Goal: Transaction & Acquisition: Purchase product/service

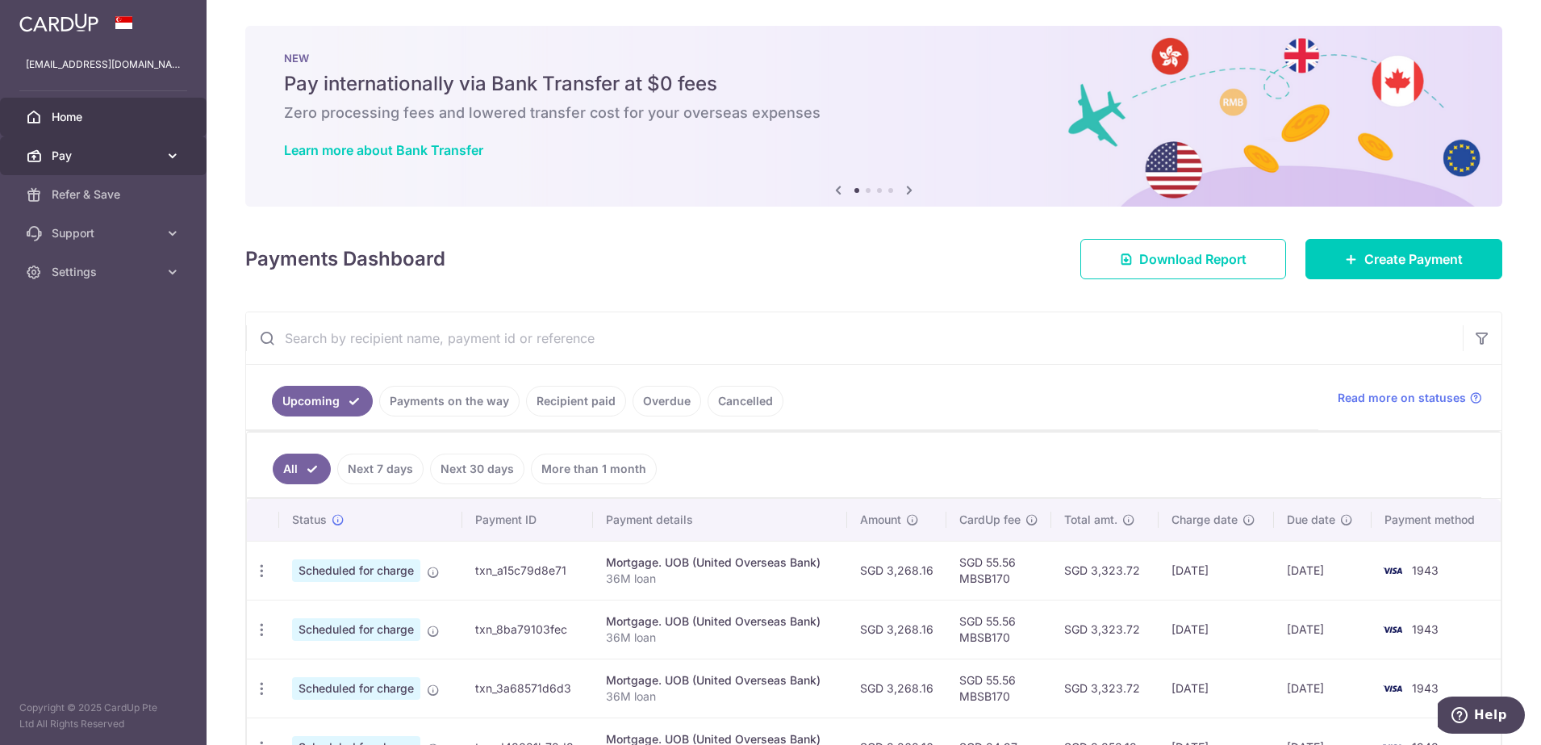
click at [123, 150] on span "Pay" at bounding box center [105, 156] width 106 height 16
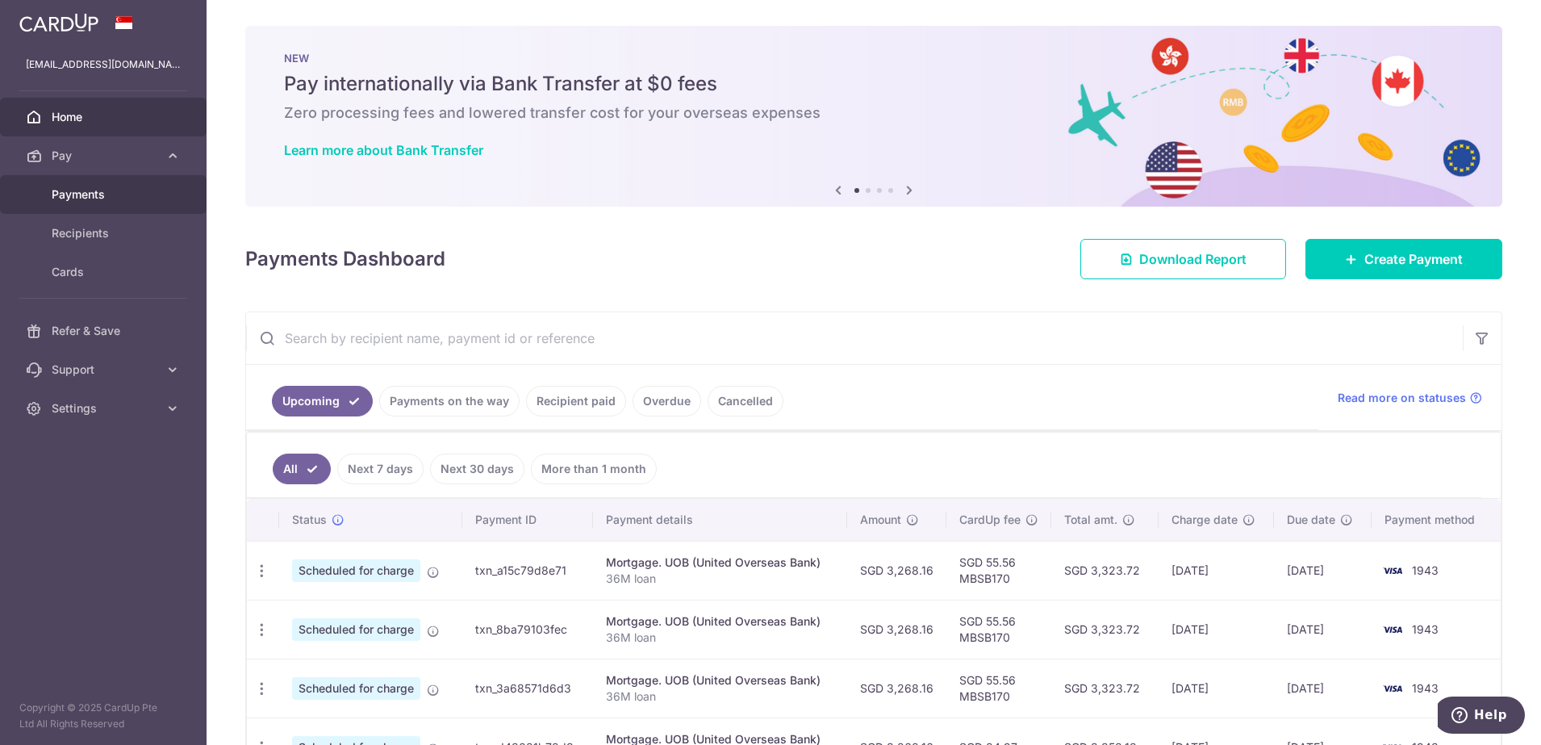
click at [107, 195] on span "Payments" at bounding box center [105, 194] width 106 height 16
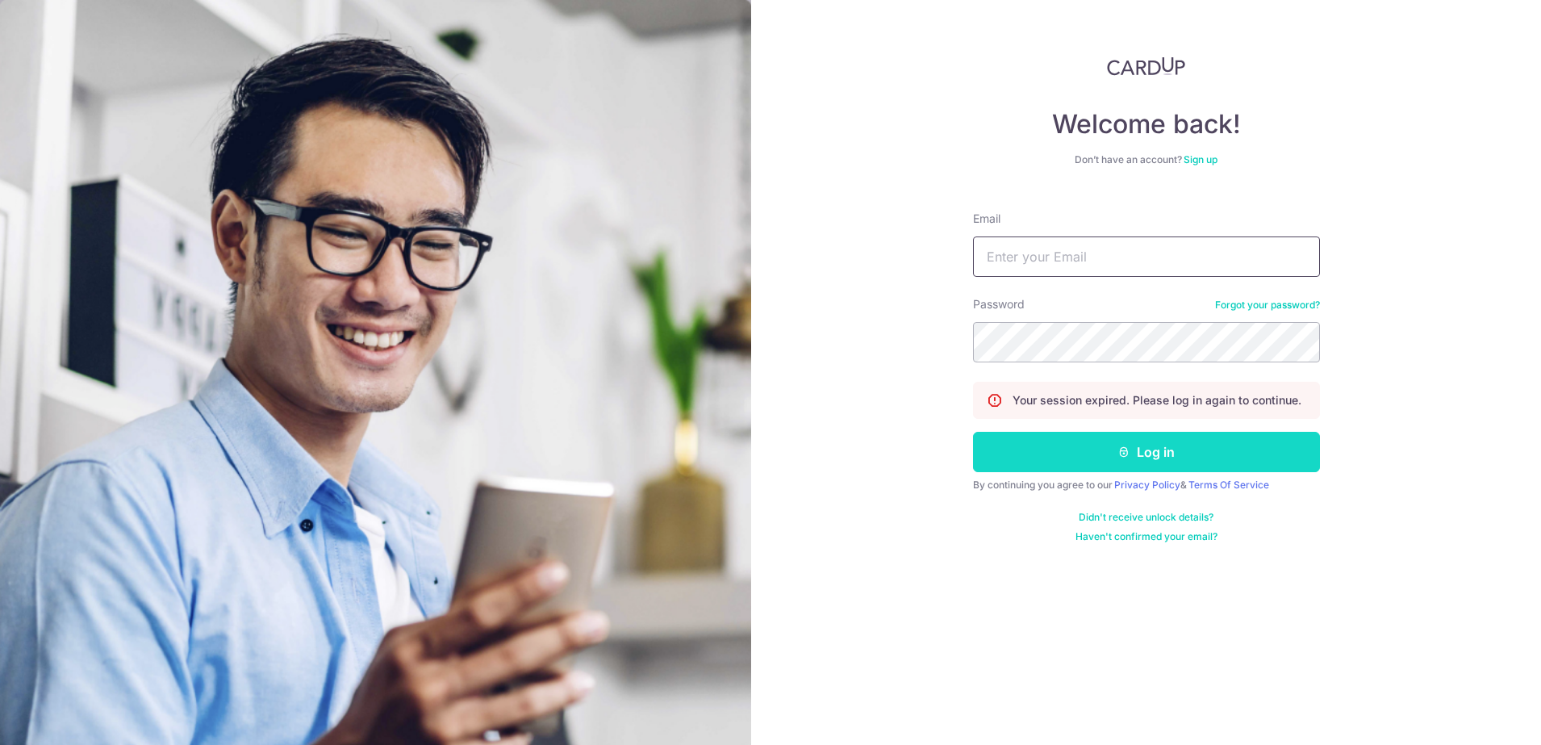
type input "[EMAIL_ADDRESS][DOMAIN_NAME]"
click at [1138, 457] on button "Log in" at bounding box center [1146, 452] width 347 height 40
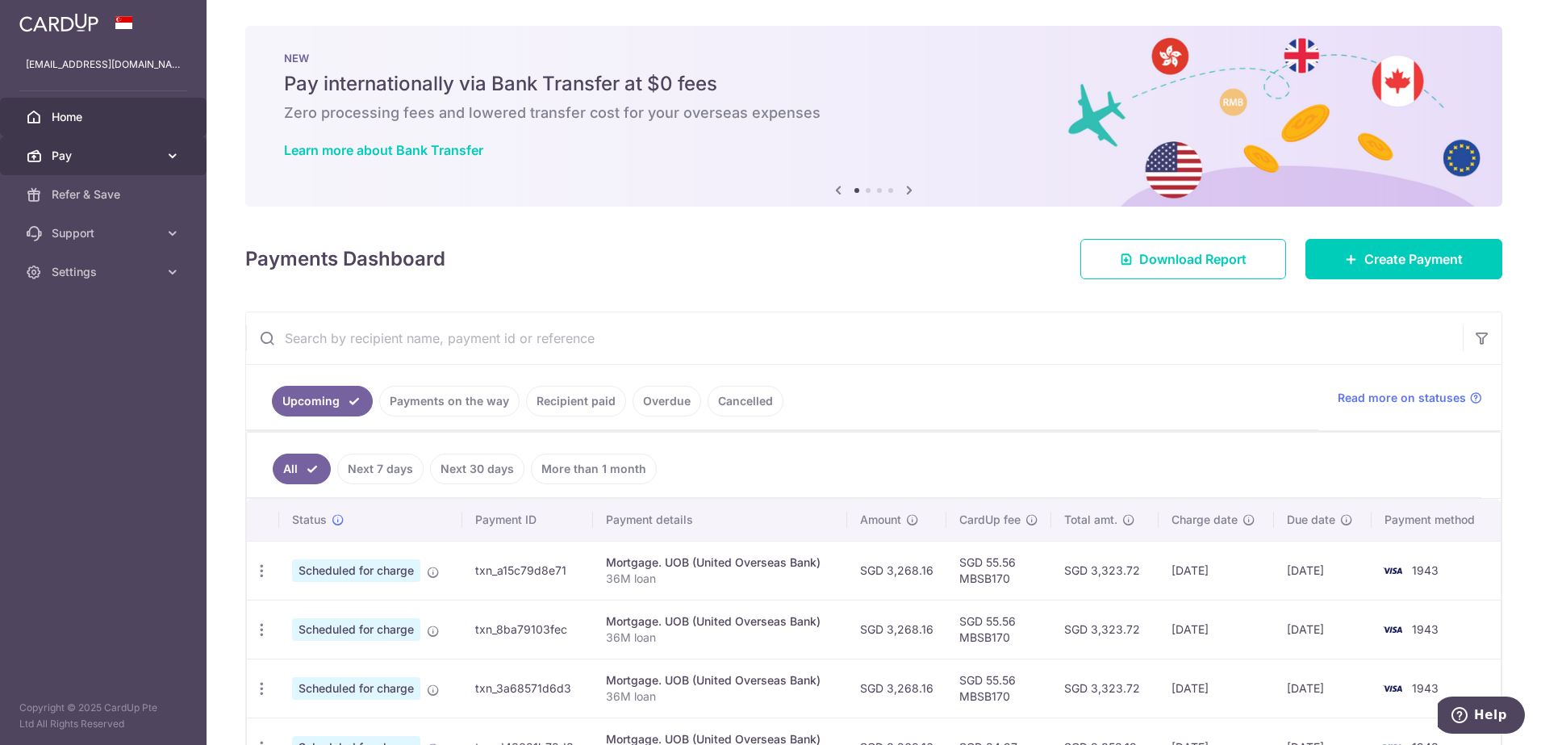
click at [106, 148] on span "Pay" at bounding box center [105, 156] width 106 height 16
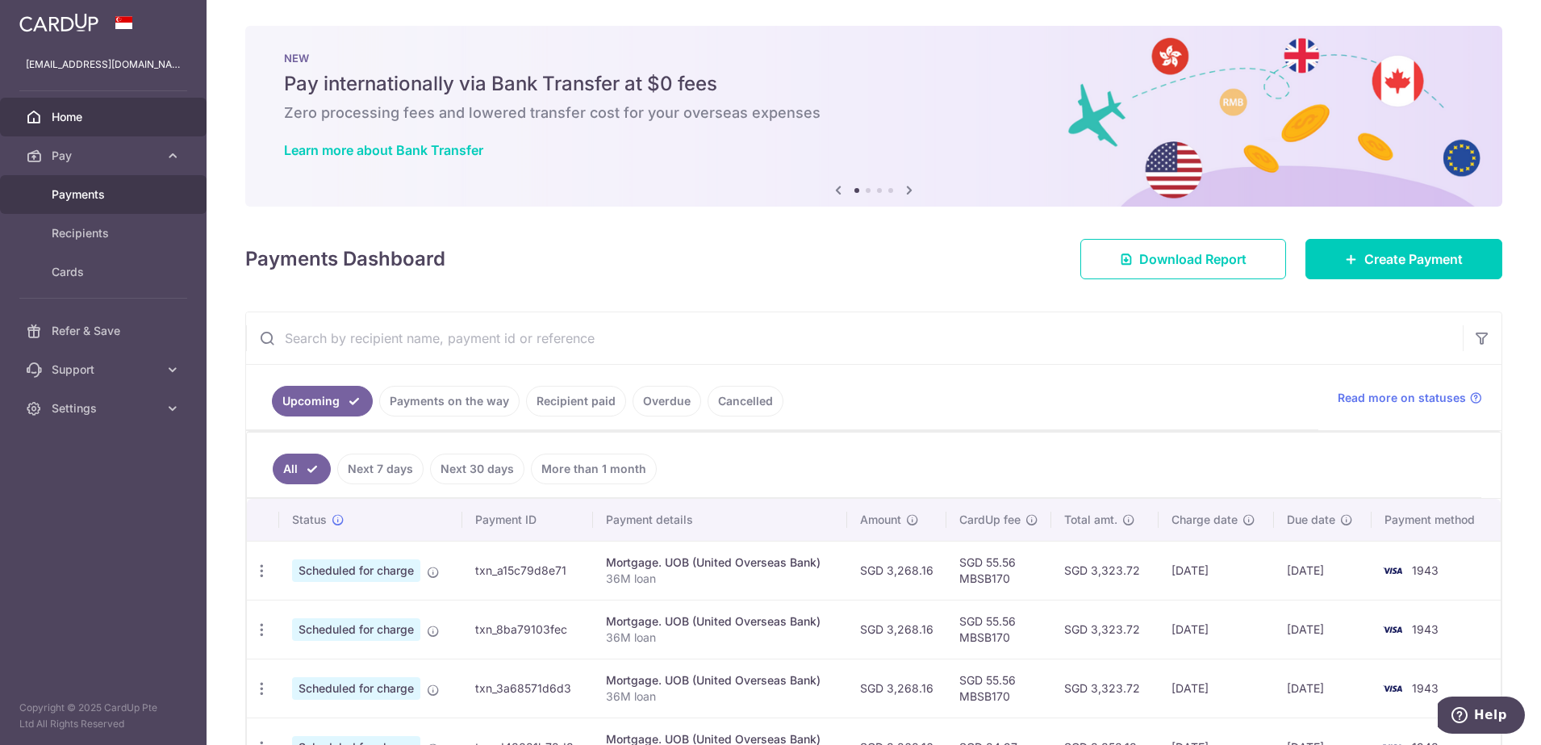
click at [111, 204] on link "Payments" at bounding box center [103, 194] width 206 height 39
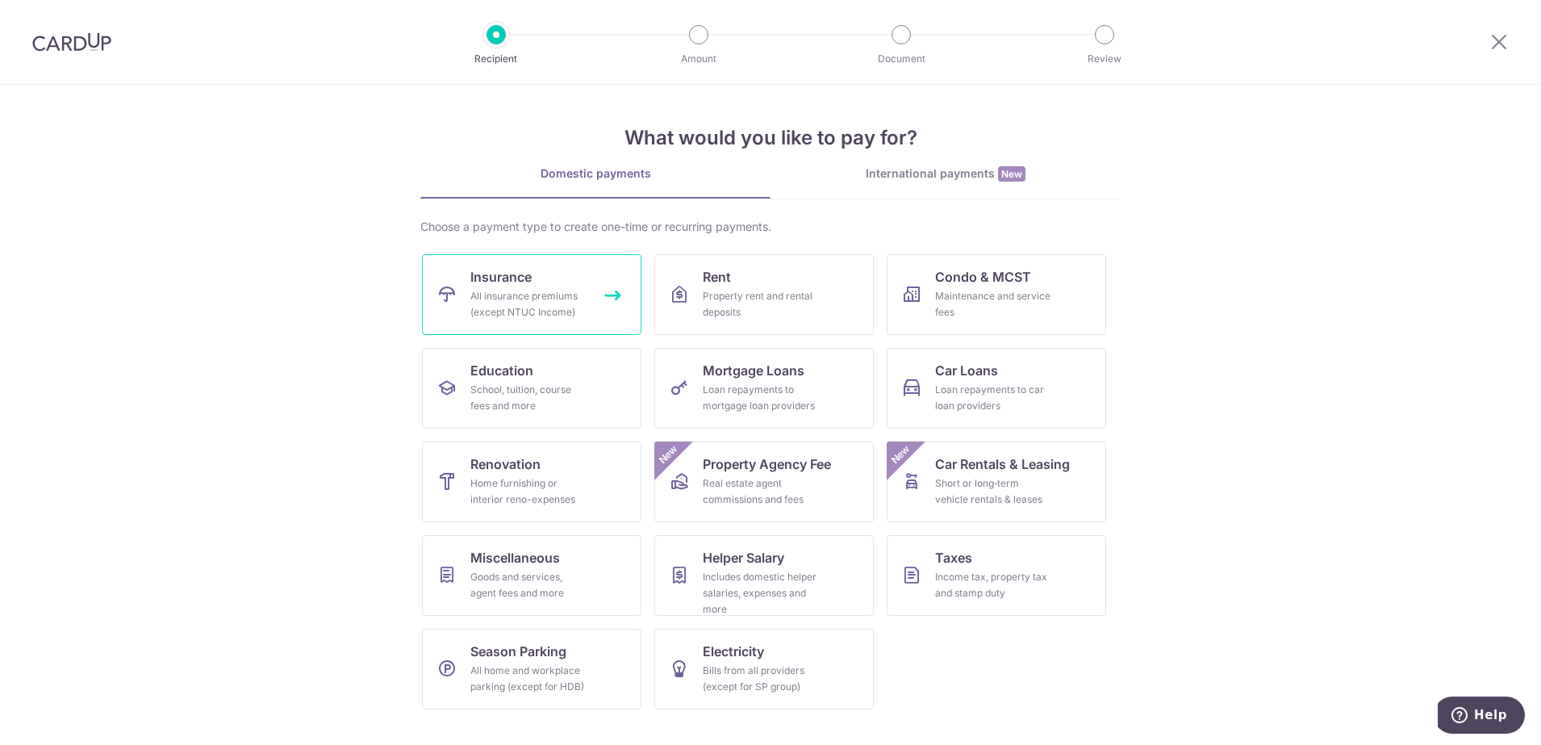
click at [549, 311] on div "All insurance premiums (except NTUC Income)" at bounding box center [528, 304] width 116 height 32
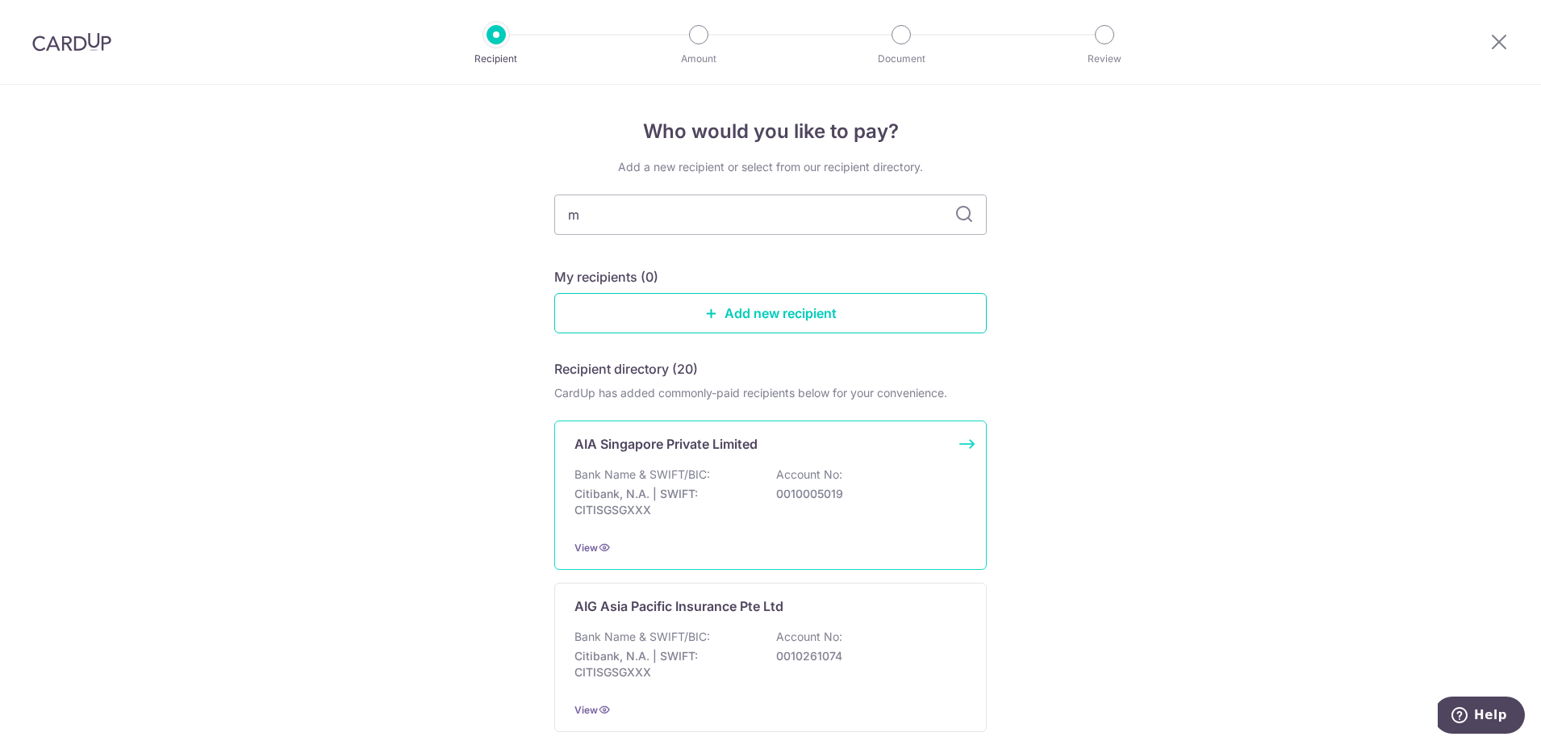
type input "ma"
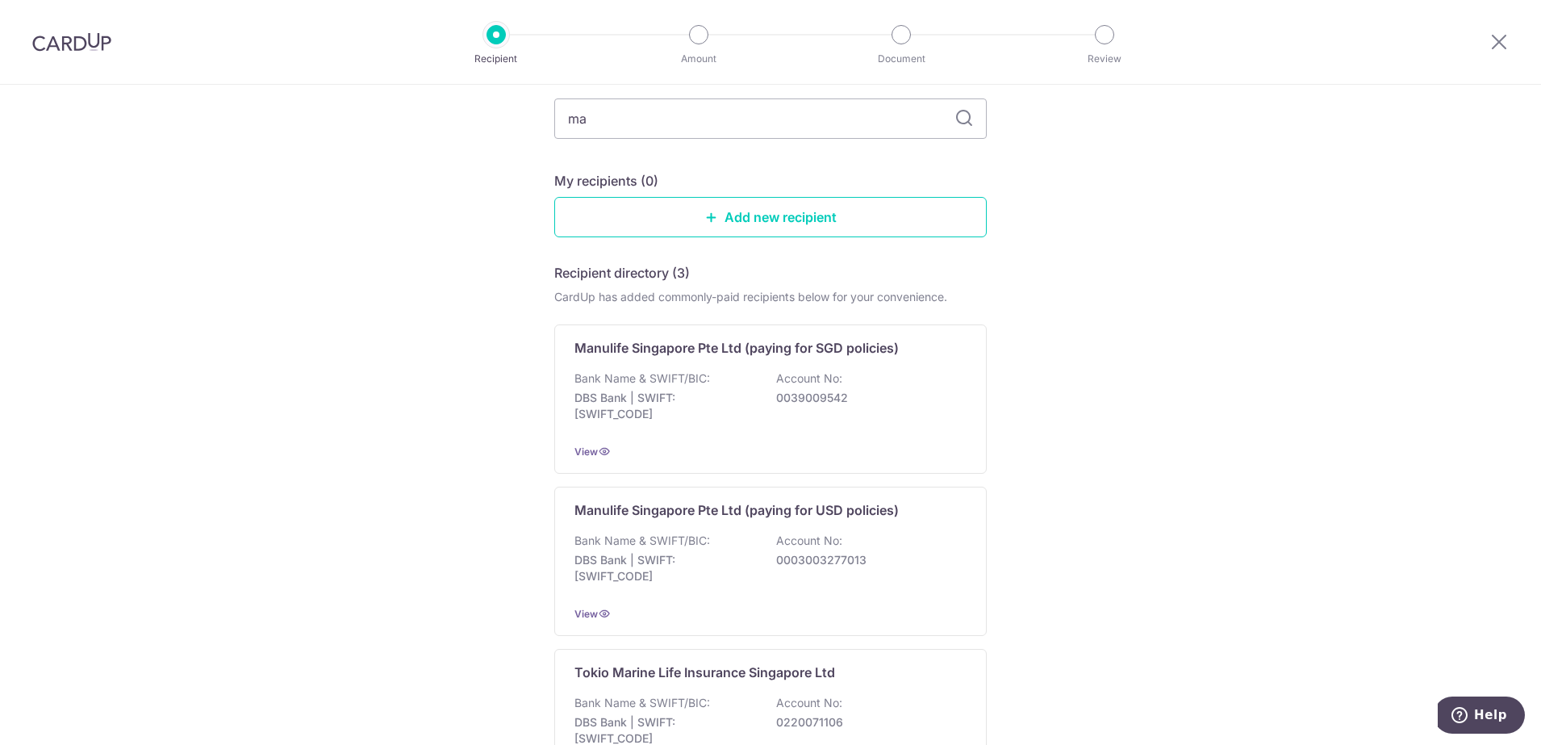
scroll to position [88, 0]
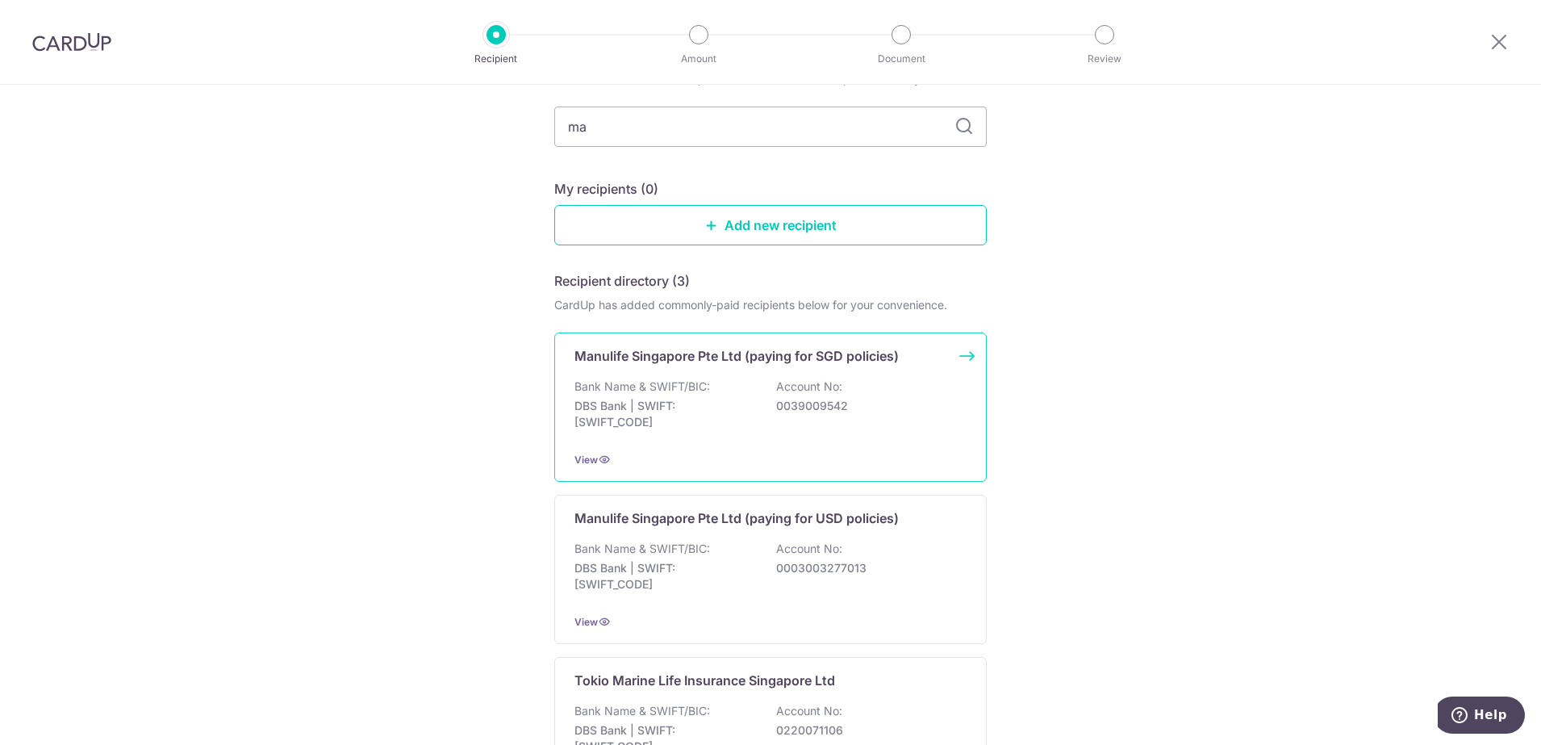
click at [853, 419] on div "Bank Name & SWIFT/BIC: DBS Bank | SWIFT: DBSSSGSGXXX Account No: 0039009542" at bounding box center [770, 408] width 392 height 60
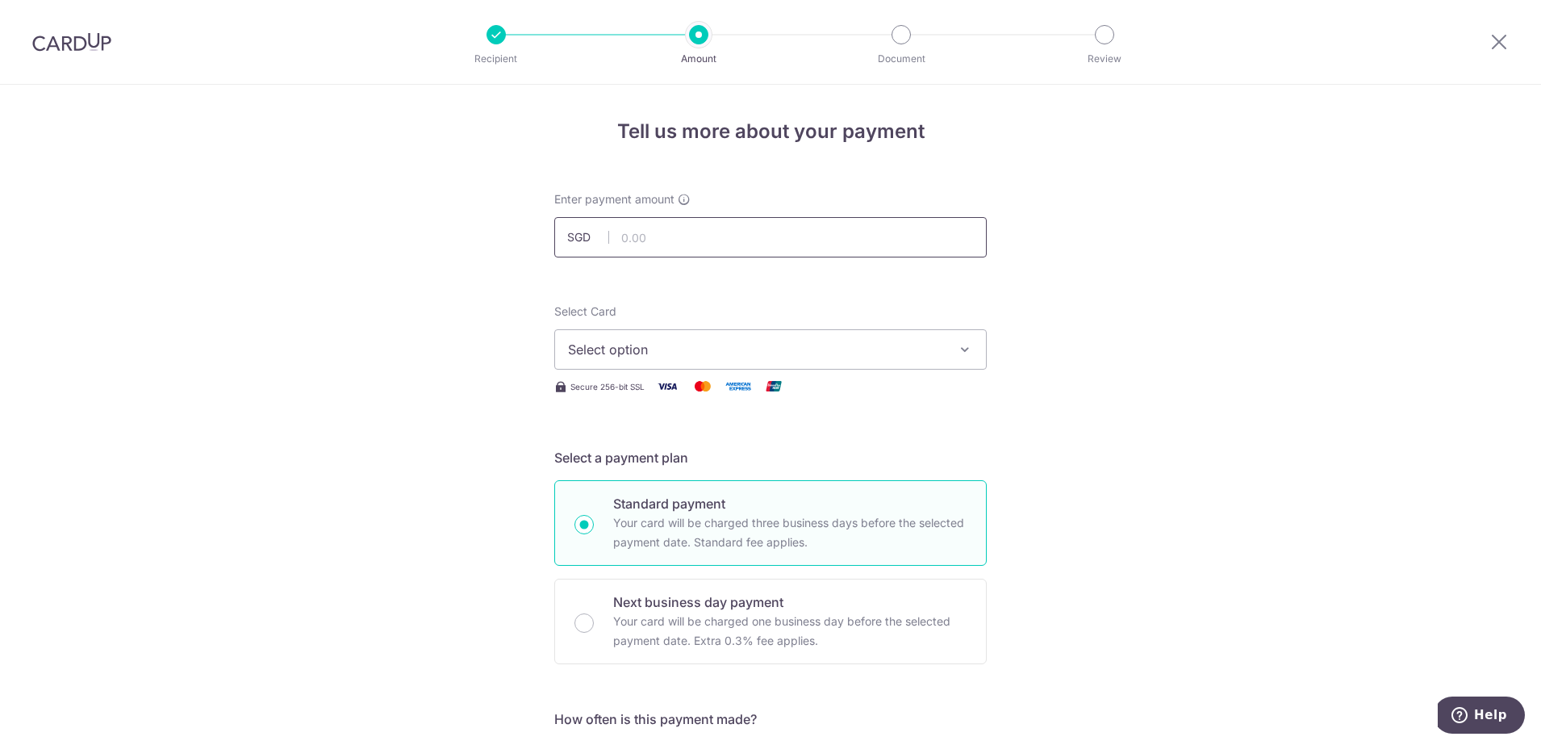
click at [650, 236] on input "text" at bounding box center [770, 237] width 432 height 40
type input "250,000.00"
click at [875, 356] on span "Select option" at bounding box center [756, 349] width 376 height 19
click at [788, 457] on span "**** 1943" at bounding box center [770, 464] width 405 height 19
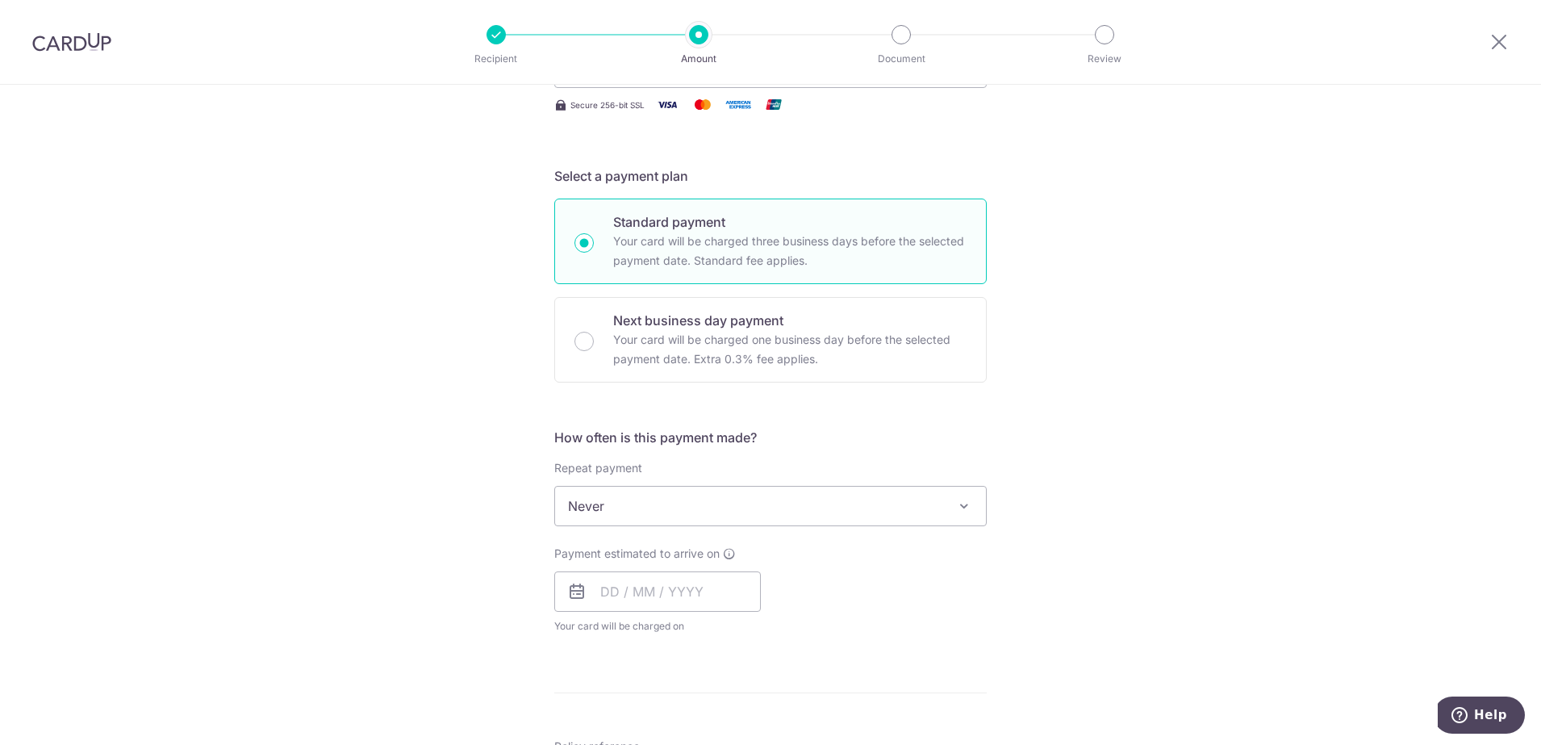
scroll to position [302, 0]
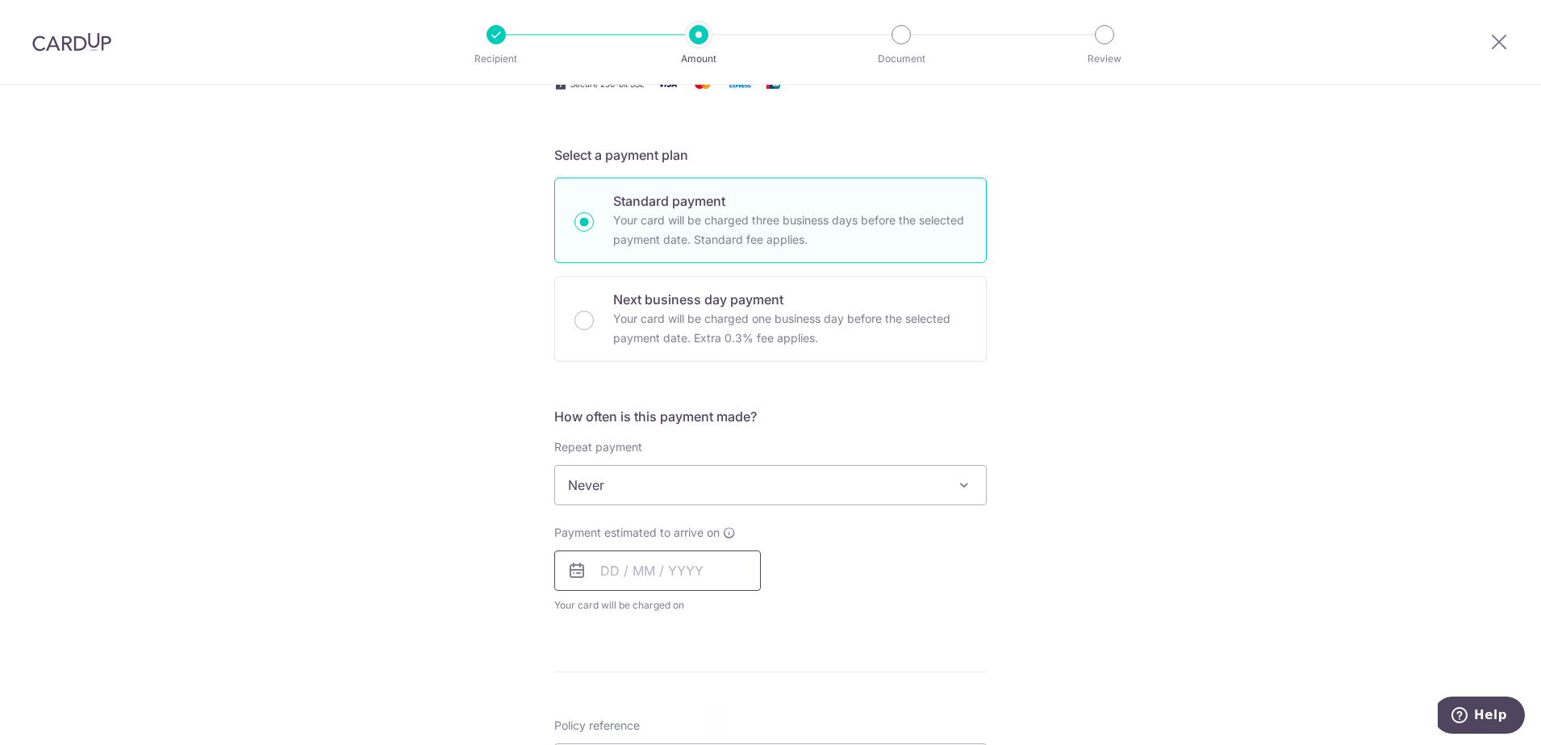
click at [621, 574] on input "text" at bounding box center [657, 570] width 206 height 40
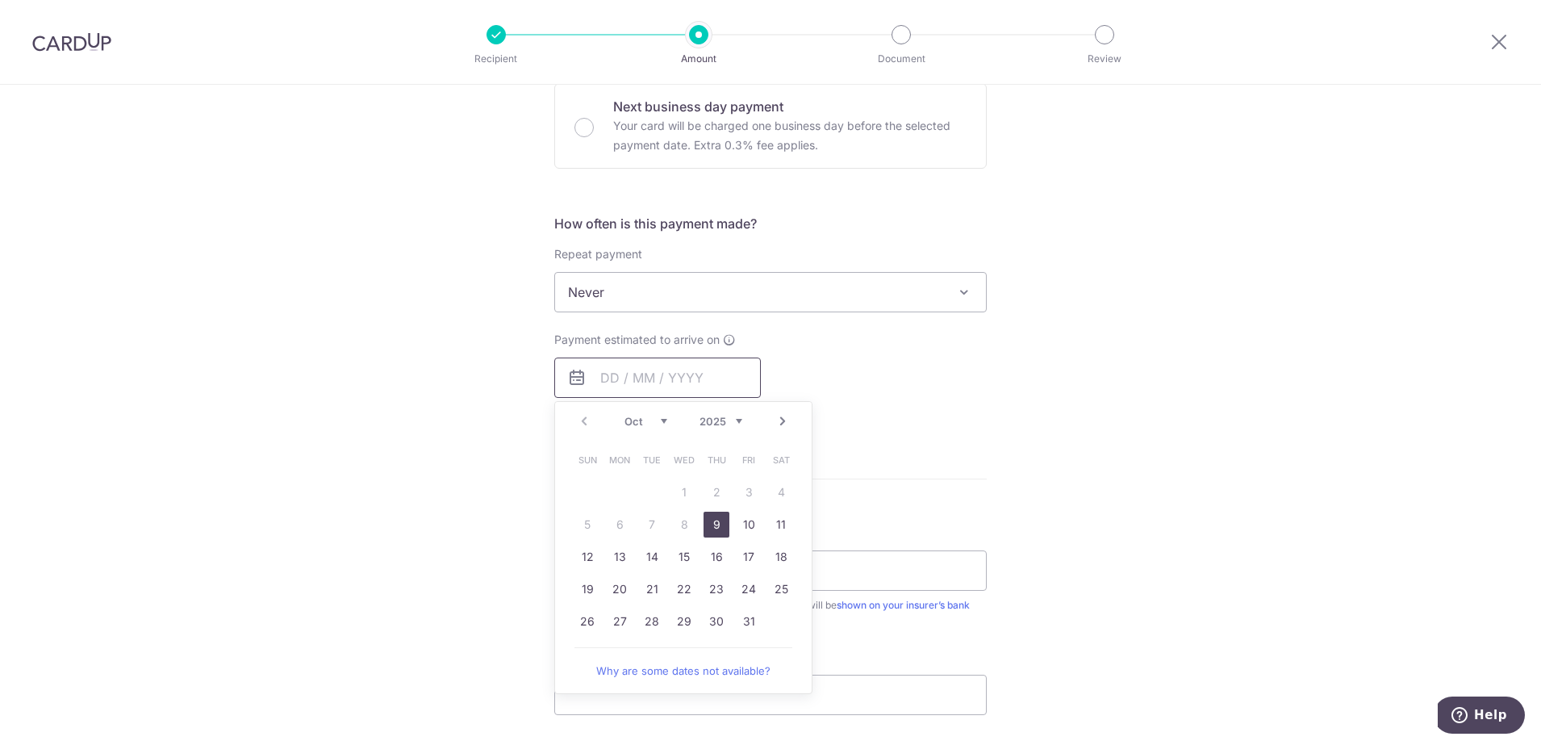
scroll to position [605, 0]
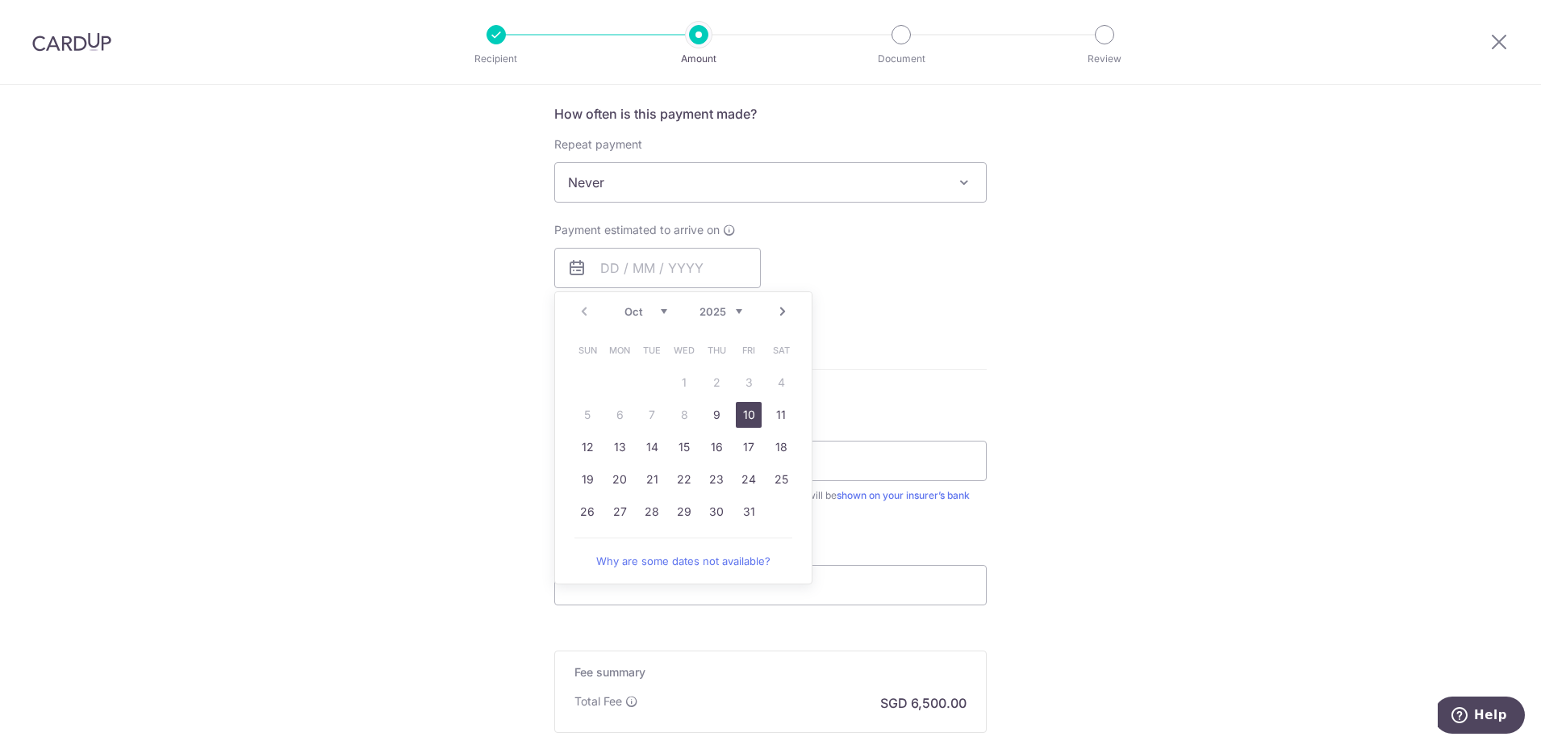
click at [744, 411] on link "10" at bounding box center [749, 415] width 26 height 26
type input "[DATE]"
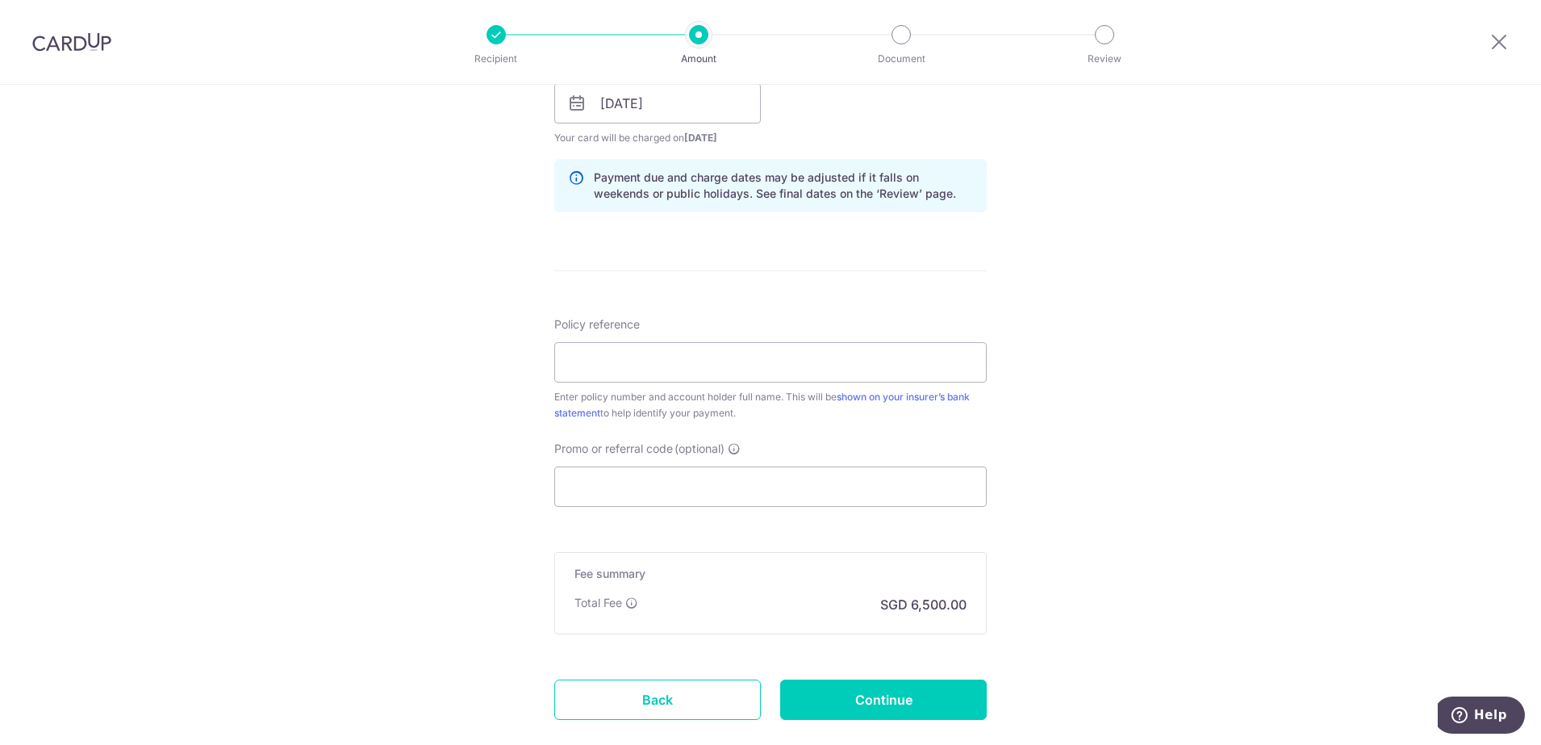
scroll to position [866, 0]
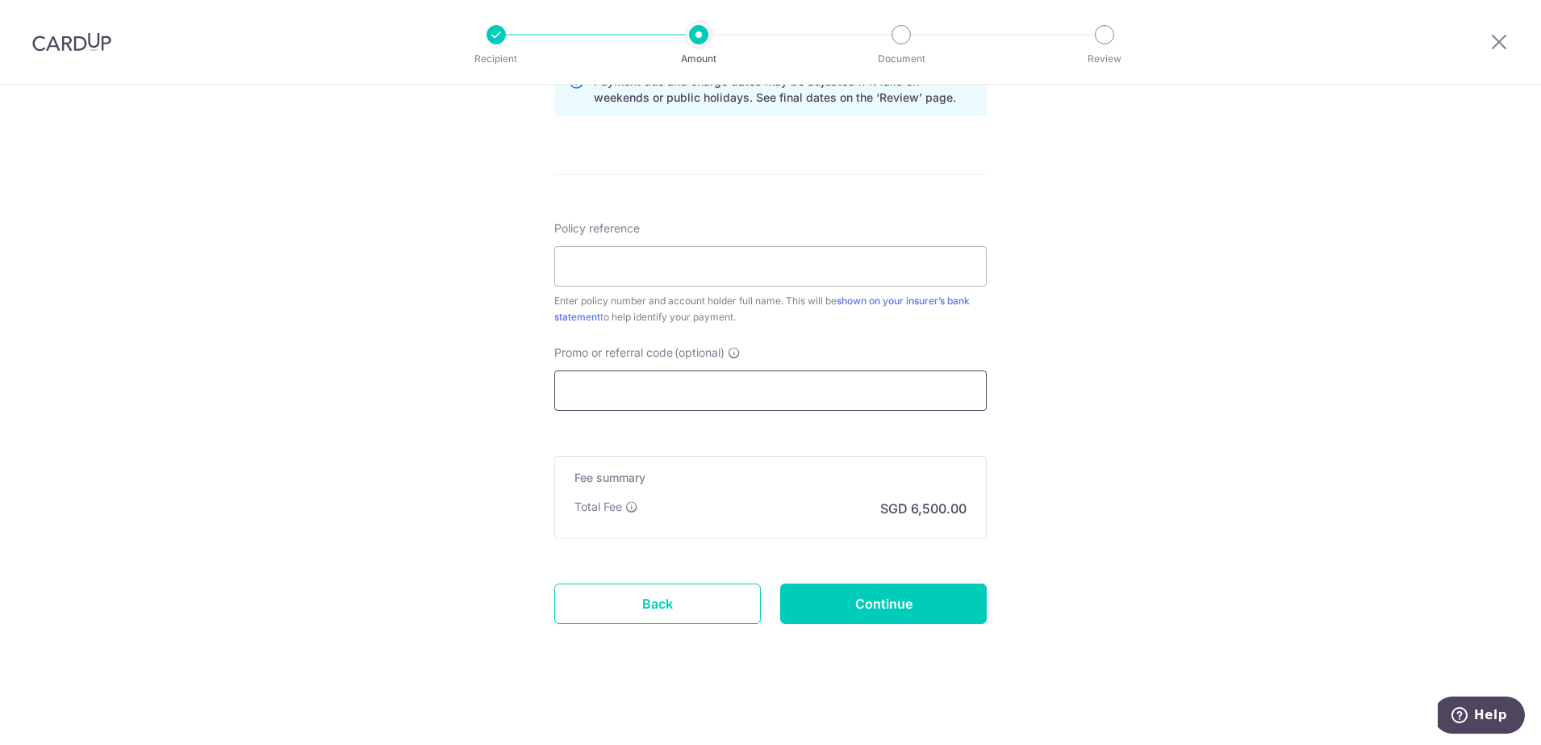
click at [601, 396] on input "Promo or referral code (optional)" at bounding box center [770, 390] width 432 height 40
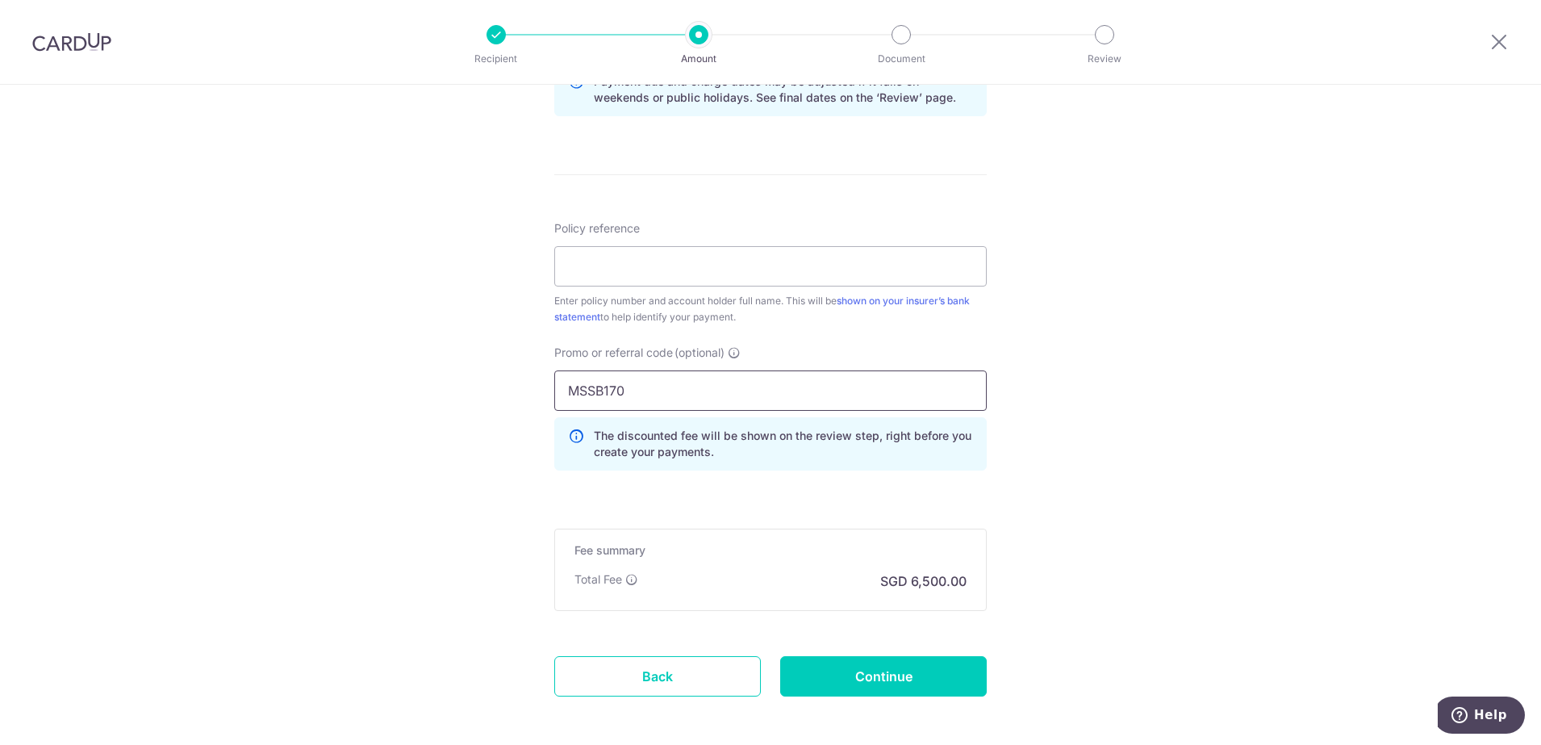
click at [581, 386] on input "MSSB170" at bounding box center [770, 390] width 432 height 40
type input "MBSB170"
click at [891, 680] on input "Continue" at bounding box center [883, 676] width 206 height 40
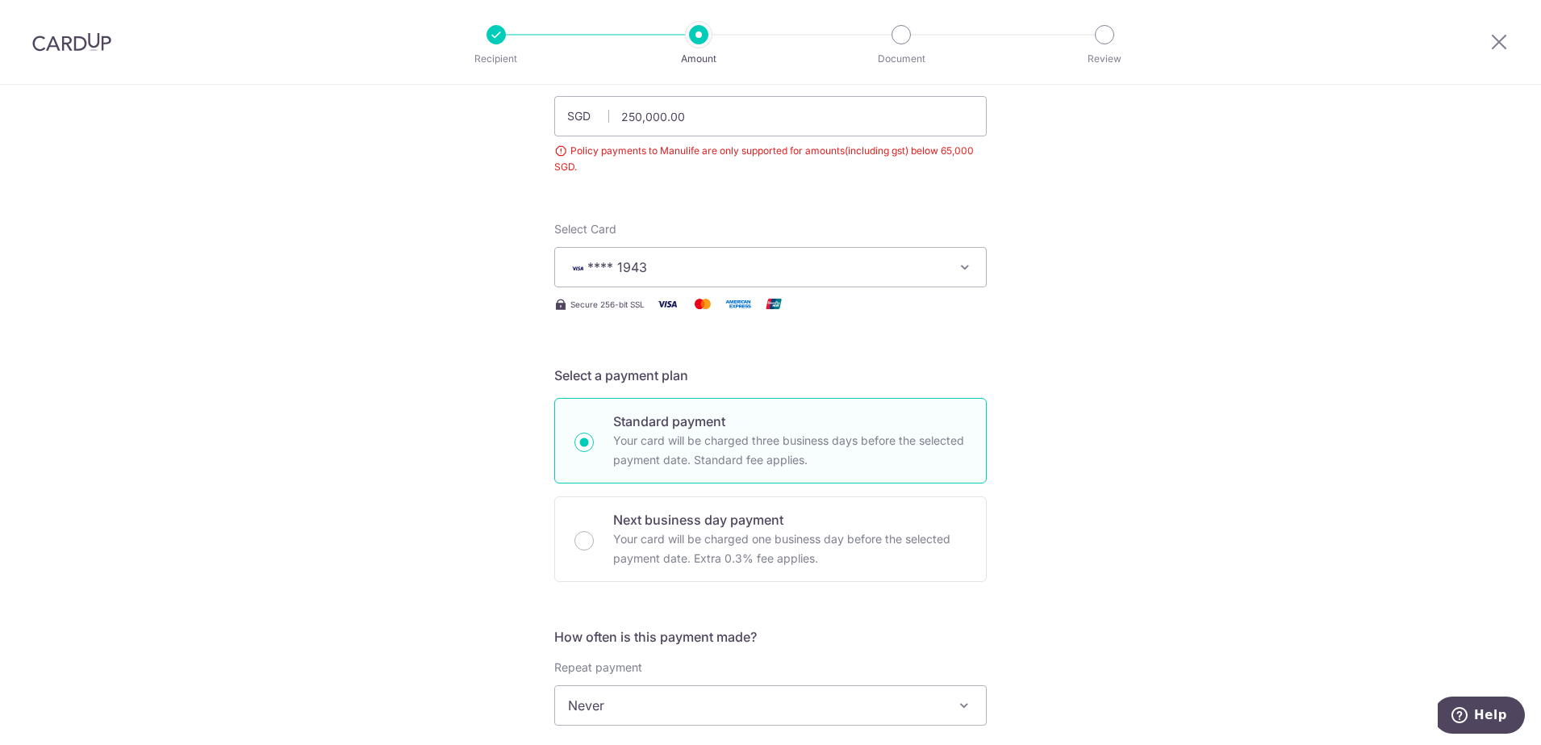
scroll to position [78, 0]
